Goal: Task Accomplishment & Management: Use online tool/utility

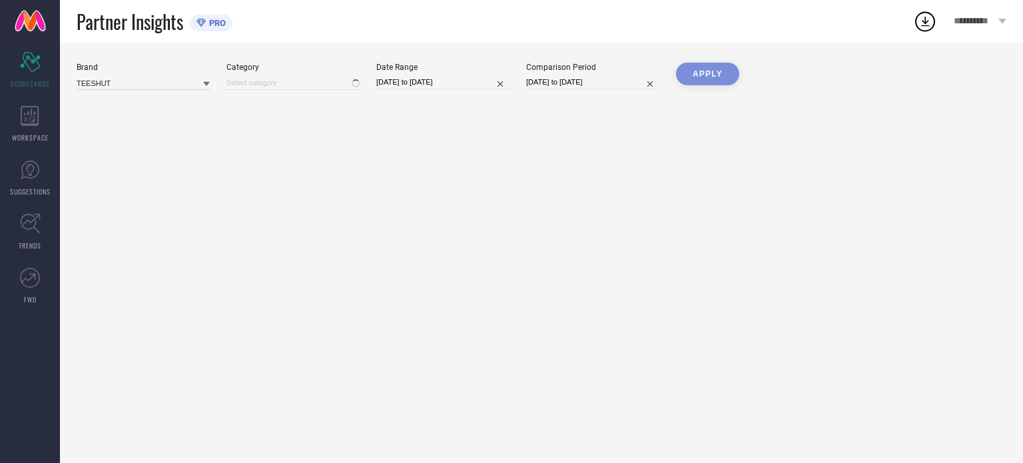
type input "All"
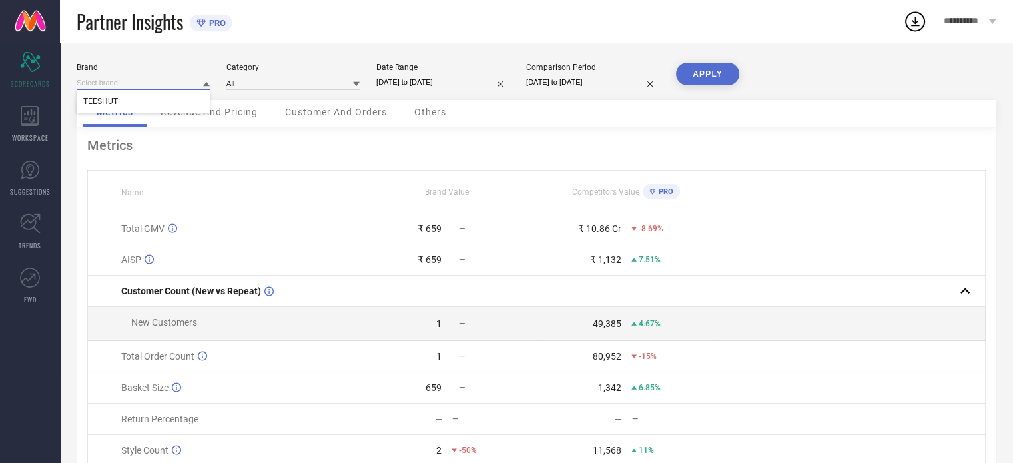
click at [146, 87] on input at bounding box center [143, 83] width 133 height 14
click at [208, 82] on icon at bounding box center [206, 84] width 7 height 5
click at [208, 82] on icon at bounding box center [206, 84] width 7 height 7
click at [208, 82] on icon at bounding box center [206, 84] width 7 height 5
click at [208, 82] on icon at bounding box center [206, 84] width 7 height 7
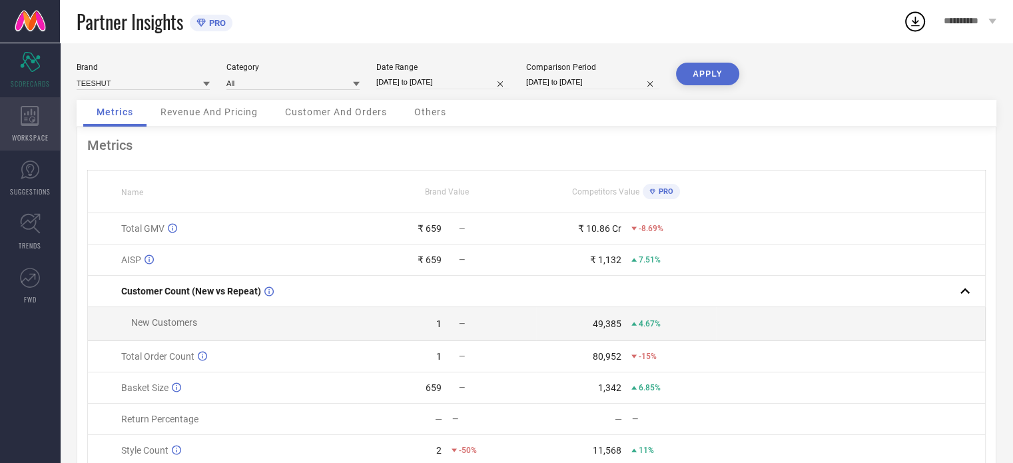
click at [27, 123] on icon at bounding box center [30, 116] width 18 height 20
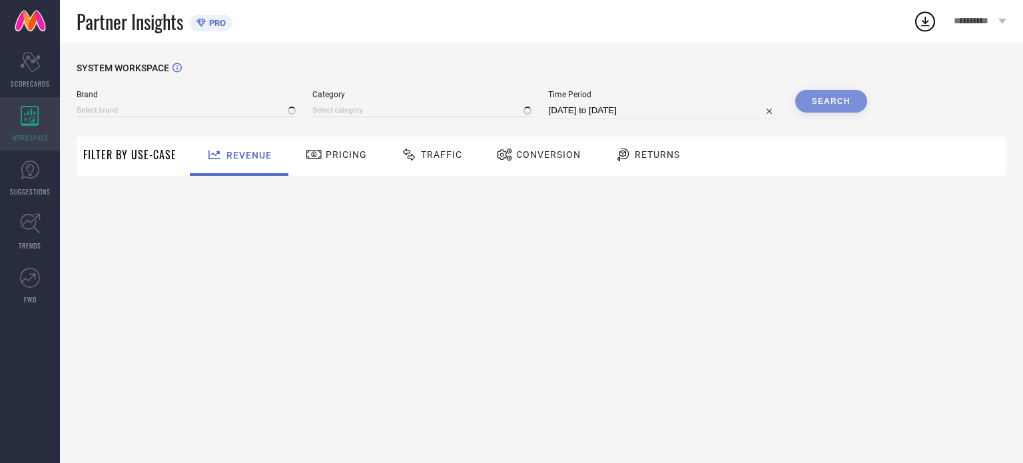
type input "TEESHUT"
type input "All"
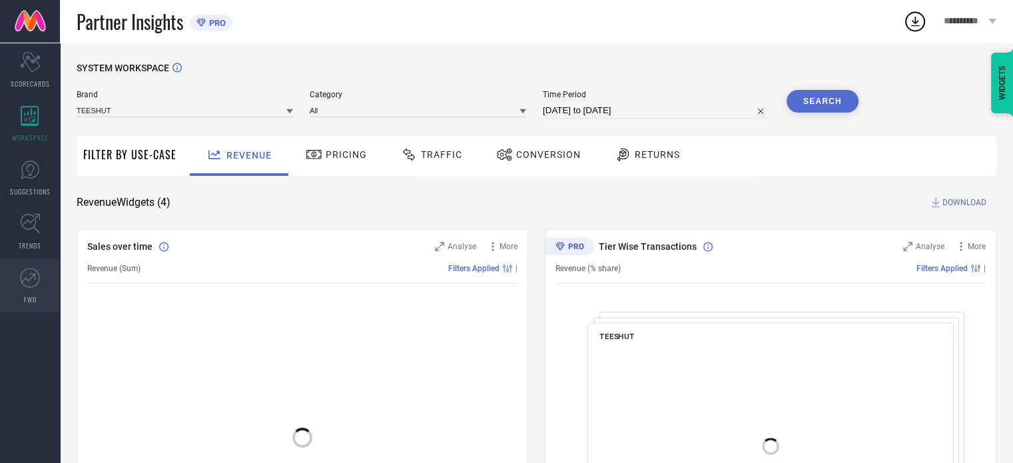
click at [26, 290] on link "FWD" at bounding box center [30, 285] width 60 height 53
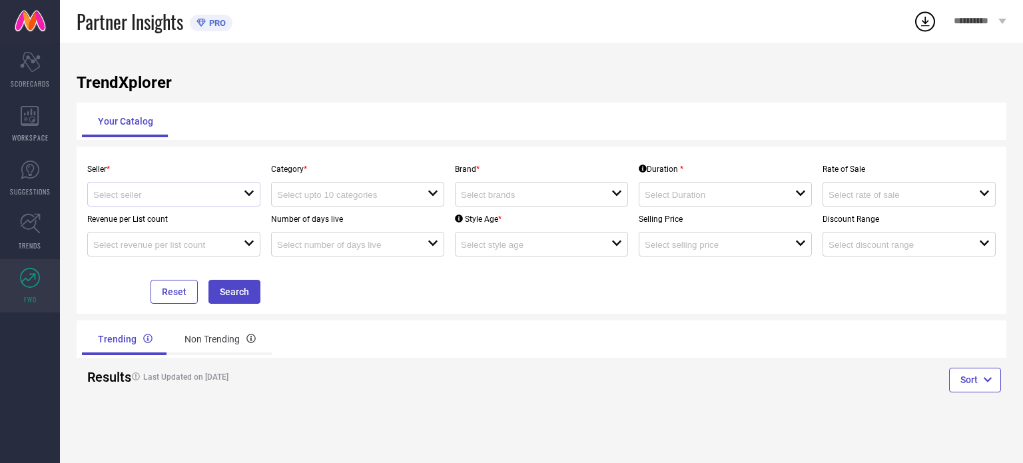
click at [232, 194] on div at bounding box center [168, 194] width 151 height 13
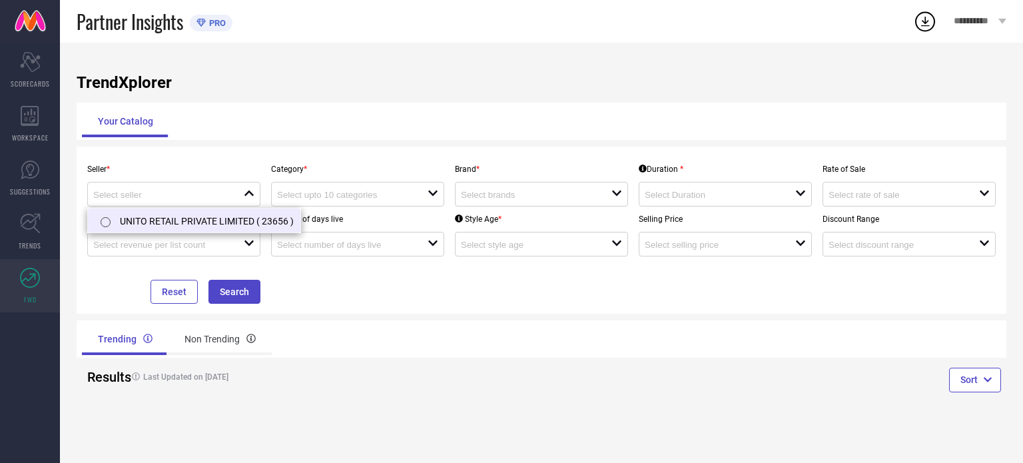
click at [219, 216] on li "UNITO RETAIL PRIVATE LIMITED ( 23656 )" at bounding box center [194, 220] width 212 height 24
type input "UNITO RETAIL PRIVATE LIMITED ( 23656 )"
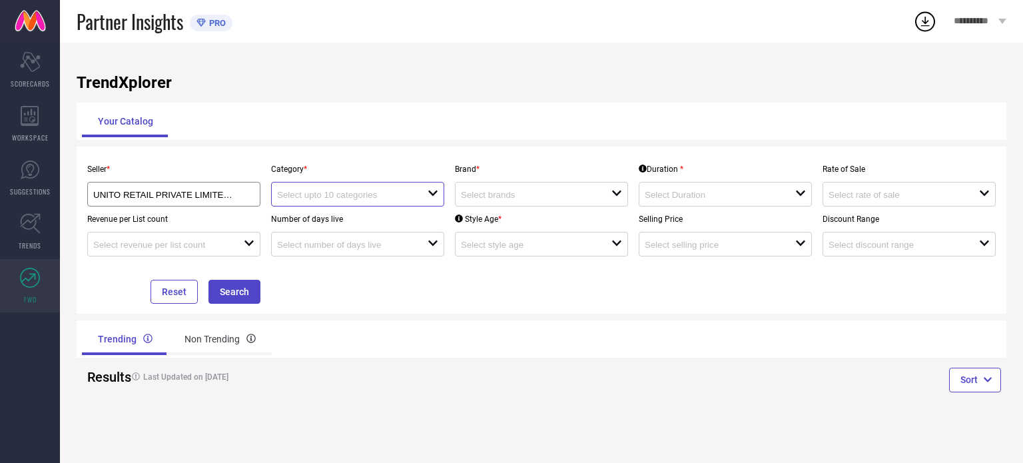
click at [351, 198] on input at bounding box center [344, 195] width 135 height 10
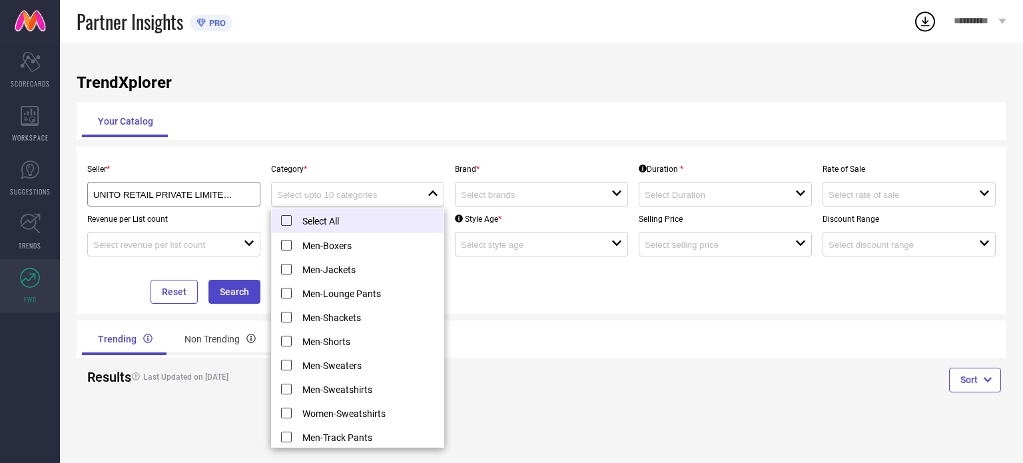
click at [336, 226] on li "Select All" at bounding box center [358, 220] width 172 height 25
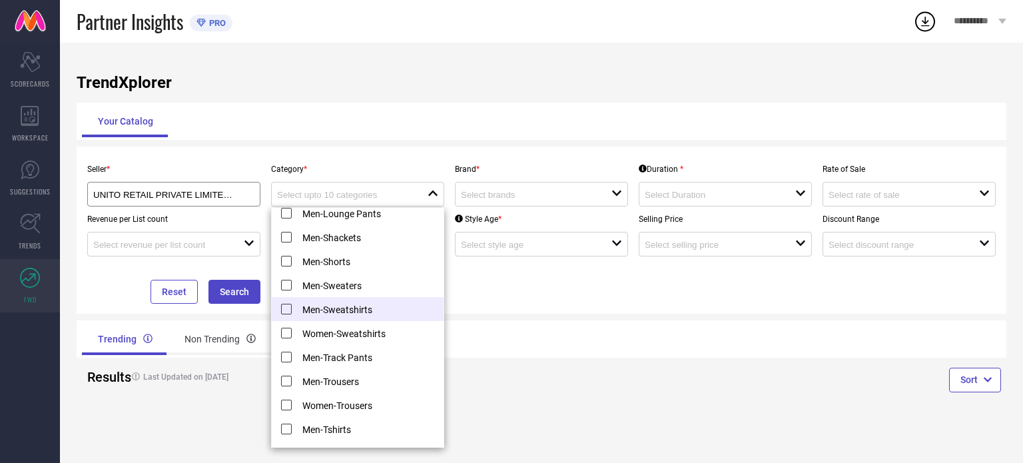
scroll to position [97, 0]
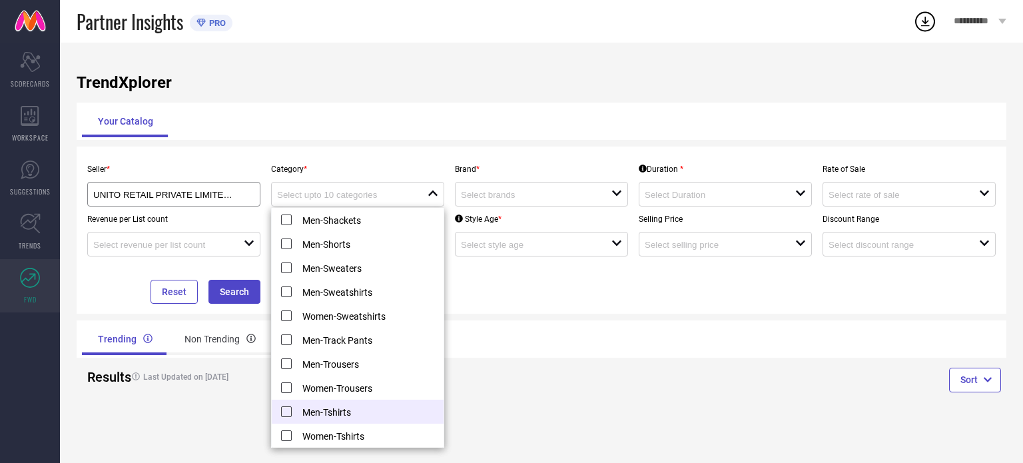
click at [324, 408] on li "Men-Tshirts" at bounding box center [358, 412] width 172 height 24
type input "Men-Tshirts"
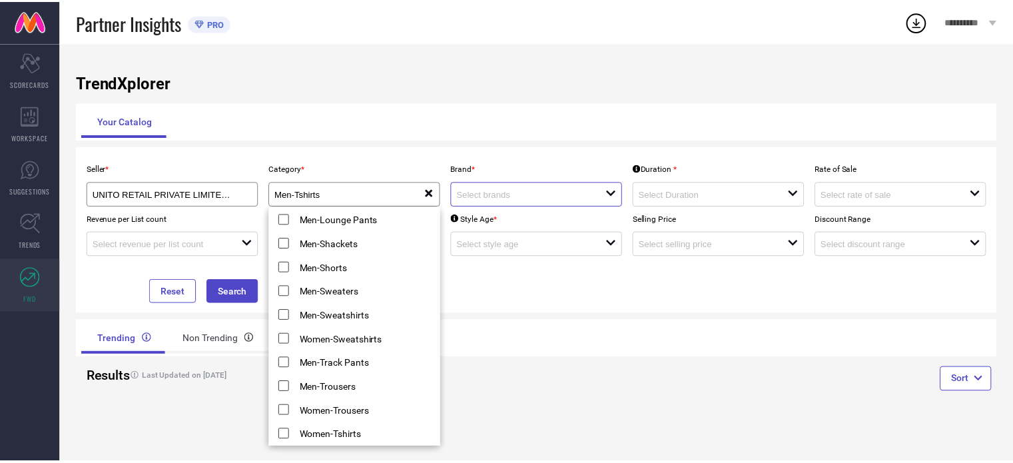
scroll to position [0, 0]
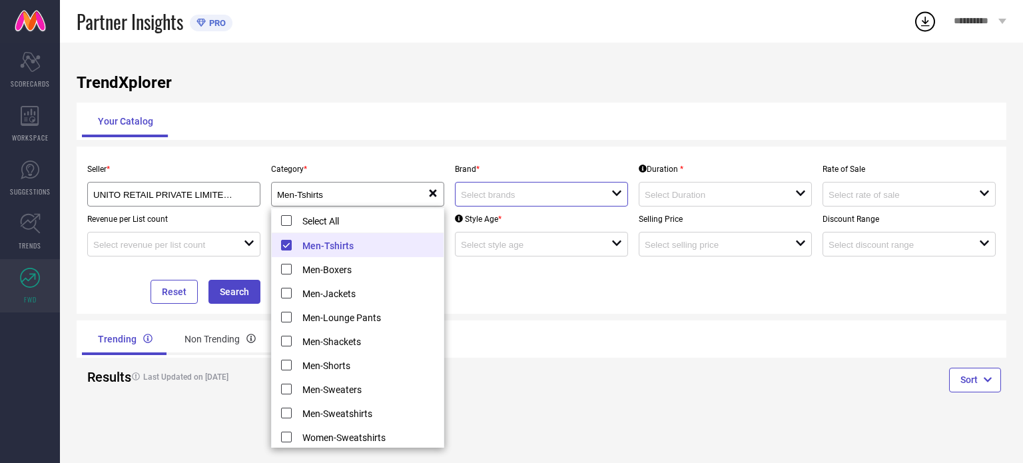
click at [573, 191] on input at bounding box center [528, 195] width 135 height 10
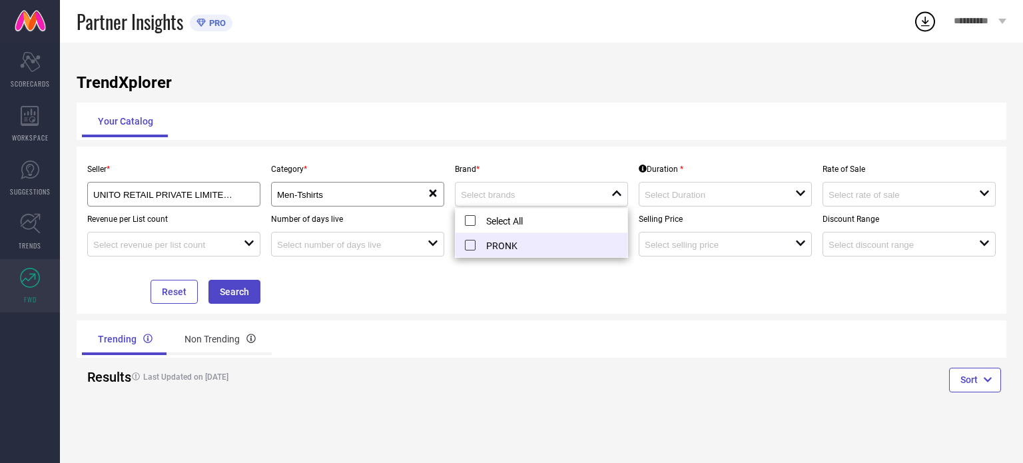
click at [534, 240] on li "PRONK" at bounding box center [542, 245] width 172 height 24
type input "PRONK"
click at [722, 196] on input at bounding box center [712, 195] width 135 height 10
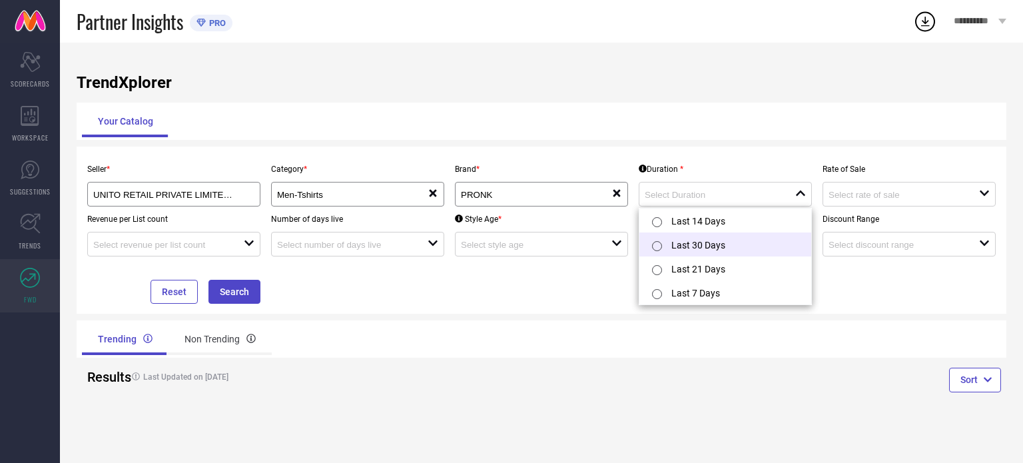
click at [702, 243] on li "Last 30 Days" at bounding box center [725, 244] width 172 height 24
type input "Last 30 Days"
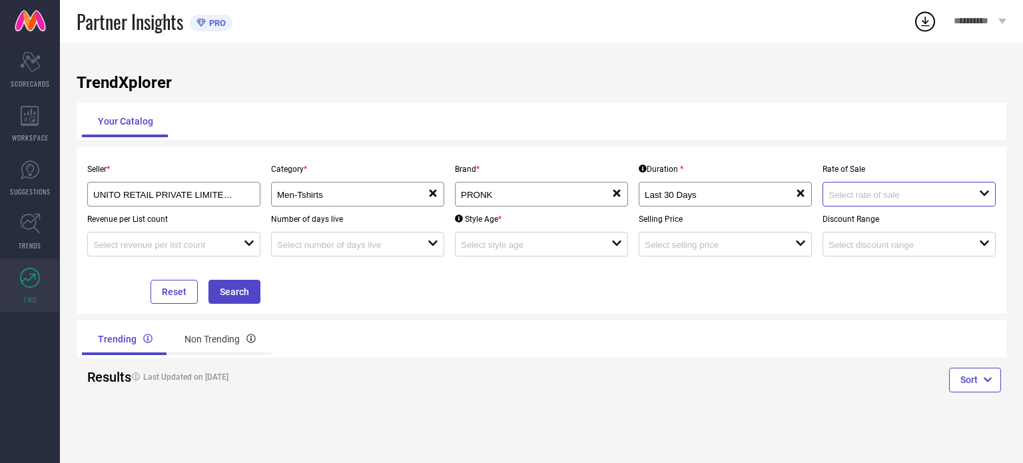
click at [856, 199] on input at bounding box center [896, 195] width 135 height 10
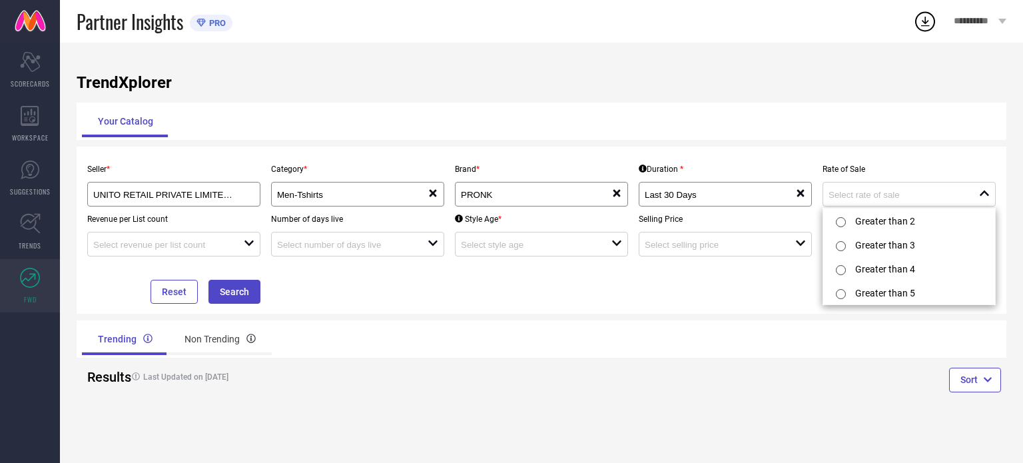
click at [719, 357] on div "Trending Non Trending" at bounding box center [542, 338] width 930 height 37
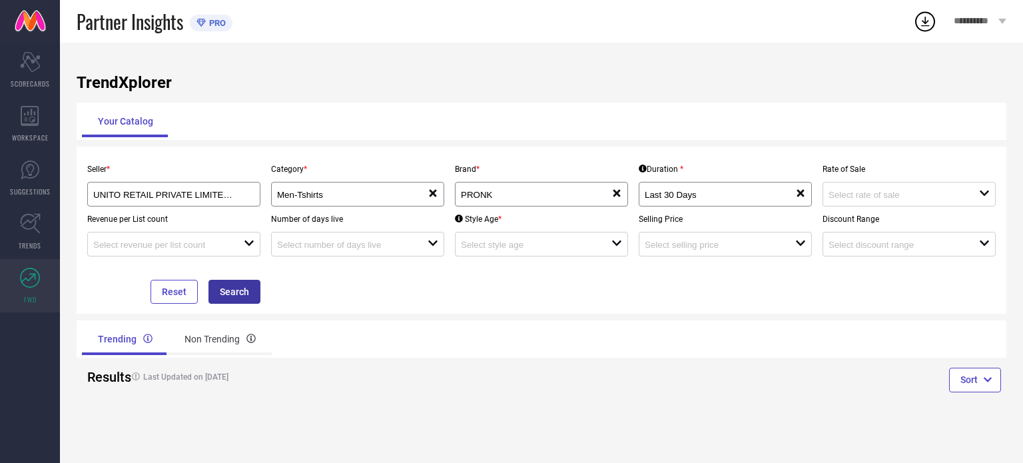
click at [238, 294] on button "Search" at bounding box center [234, 292] width 52 height 24
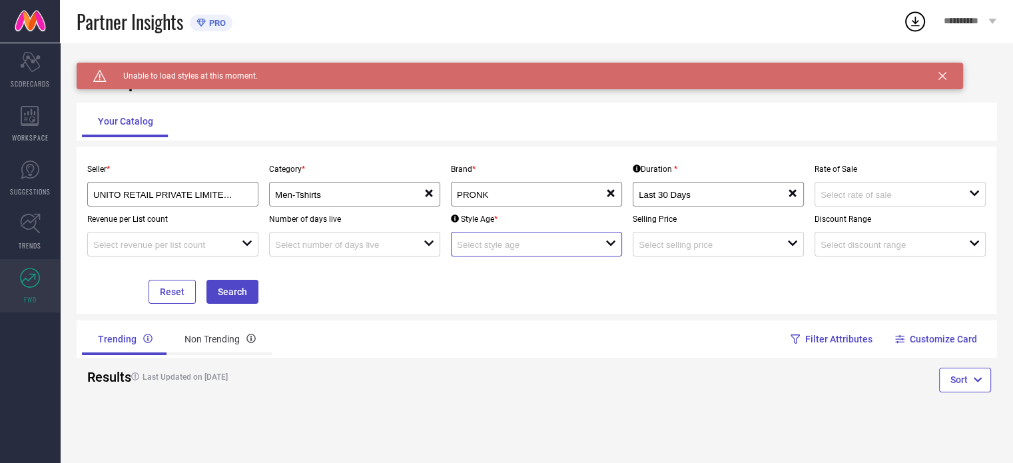
click at [546, 243] on input at bounding box center [524, 245] width 134 height 10
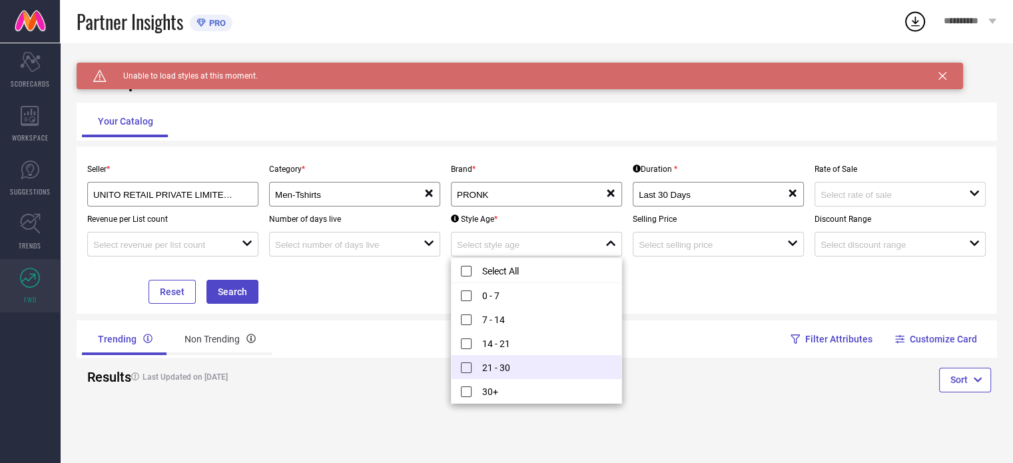
click at [496, 364] on li "21 - 30" at bounding box center [537, 367] width 170 height 24
type input "21 - 30"
click at [679, 294] on div "Seller * UNITO RETAIL PRIVATE LIMITED ( 23656 ) Category * Men-Tshirts reset Br…" at bounding box center [536, 230] width 909 height 147
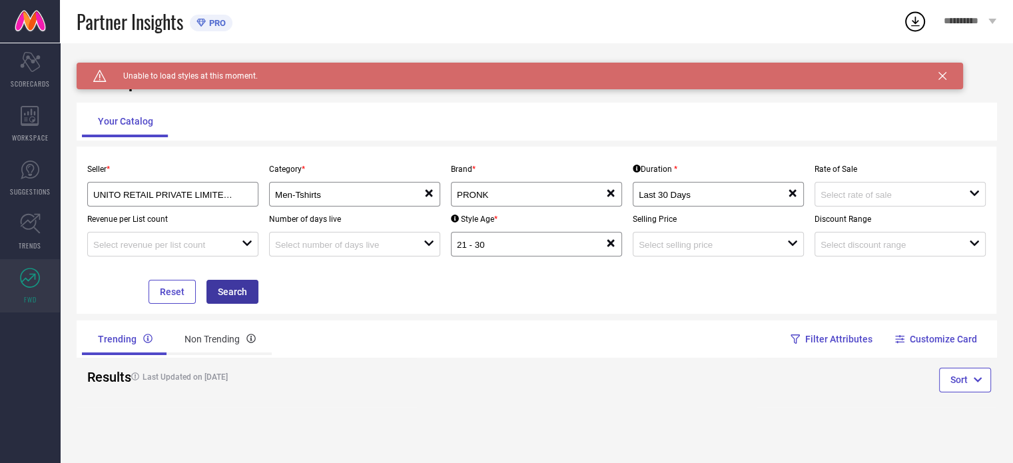
click at [238, 299] on button "Search" at bounding box center [232, 292] width 52 height 24
click at [233, 298] on button "Search" at bounding box center [232, 292] width 52 height 24
click at [205, 344] on div "Non Trending" at bounding box center [220, 339] width 103 height 32
click at [135, 346] on div "Trending" at bounding box center [124, 339] width 84 height 32
click at [863, 192] on input at bounding box center [888, 195] width 134 height 10
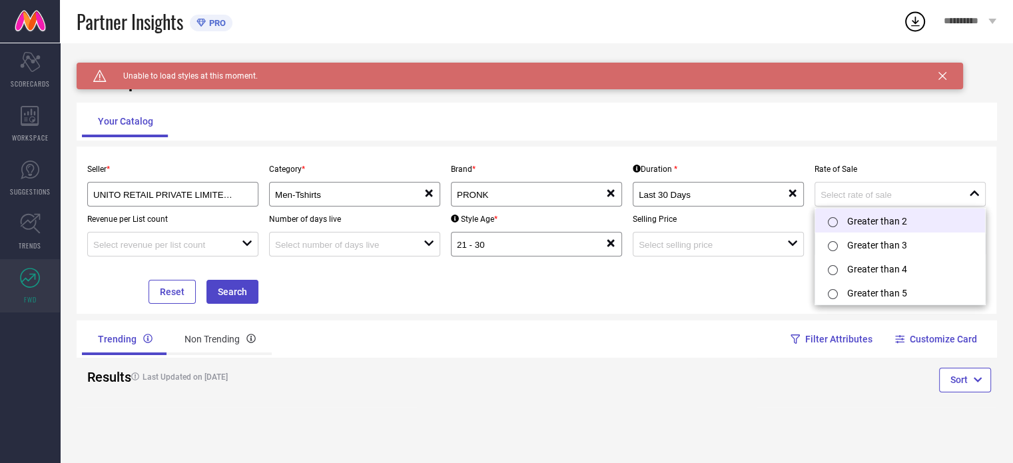
click at [869, 220] on li "Greater than 2" at bounding box center [900, 220] width 170 height 24
type input "Greater than 2"
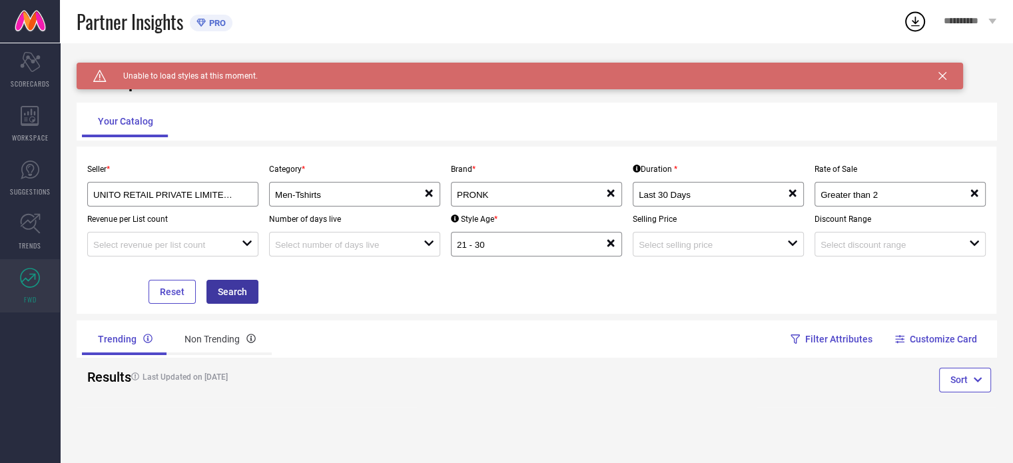
click at [220, 294] on button "Search" at bounding box center [232, 292] width 52 height 24
